Goal: Find specific page/section: Find specific page/section

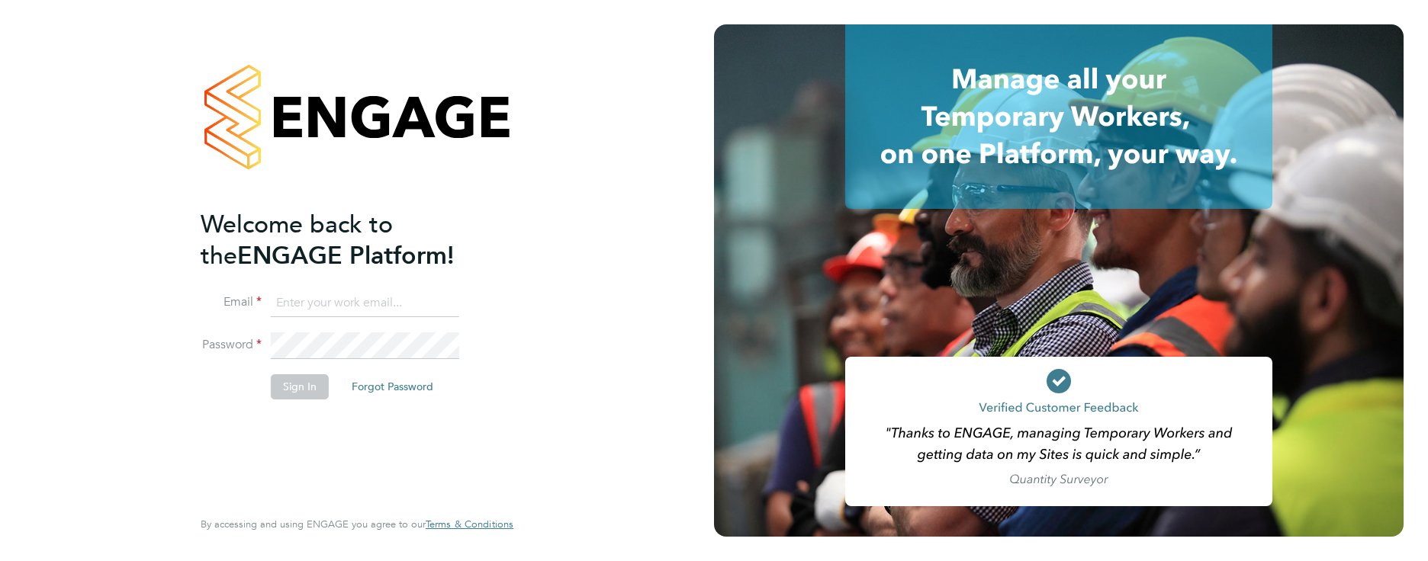
type input "[PERSON_NAME][EMAIL_ADDRESS][DOMAIN_NAME]"
click at [293, 384] on button "Sign In" at bounding box center [300, 387] width 58 height 24
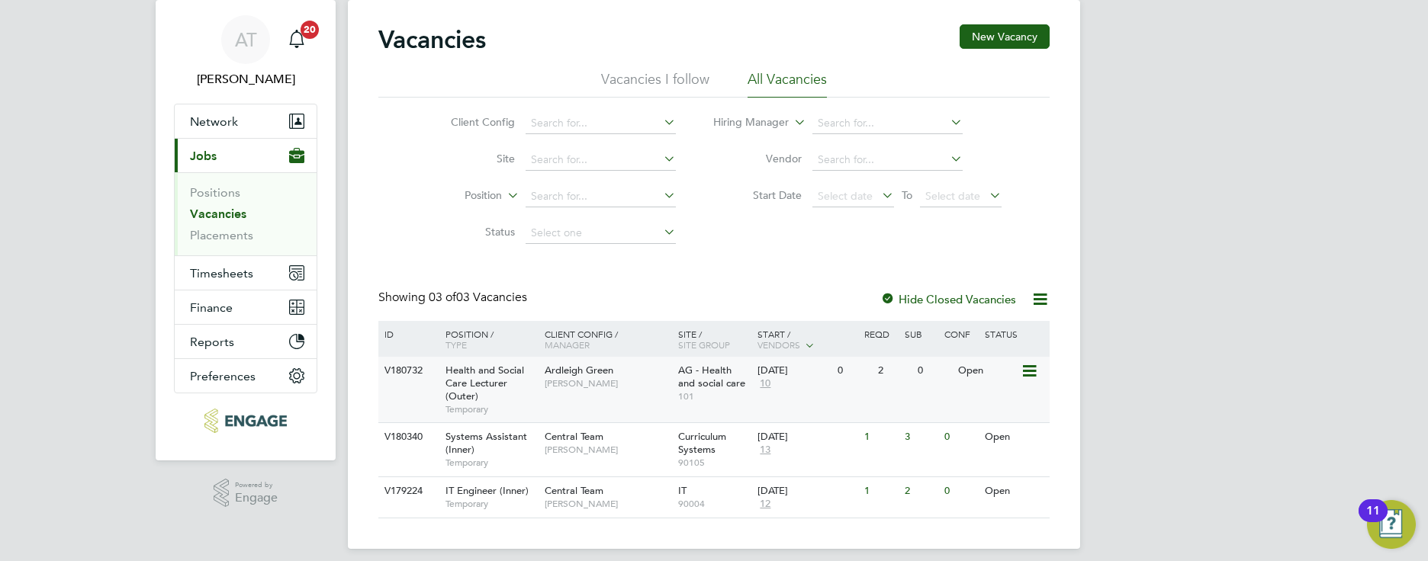
scroll to position [41, 0]
click at [610, 388] on span "[PERSON_NAME]" at bounding box center [608, 385] width 126 height 12
